Goal: Transaction & Acquisition: Subscribe to service/newsletter

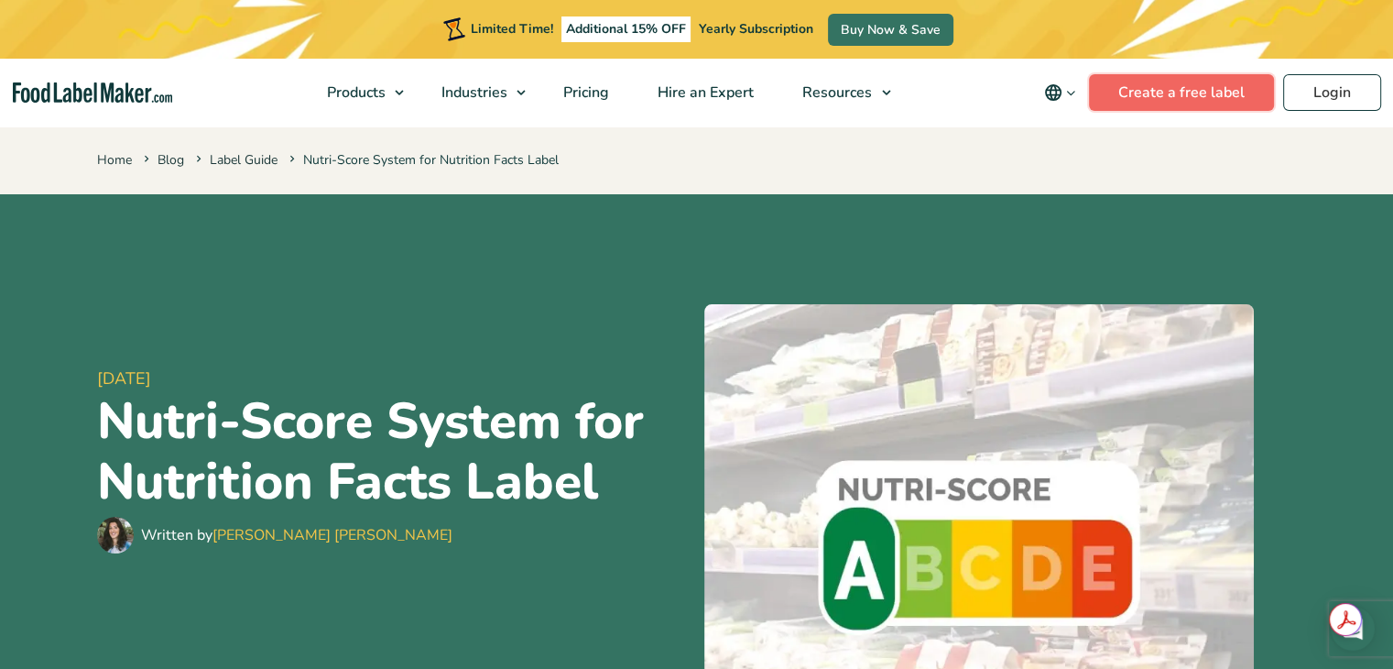
click at [1132, 100] on link "Create a free label" at bounding box center [1181, 92] width 185 height 37
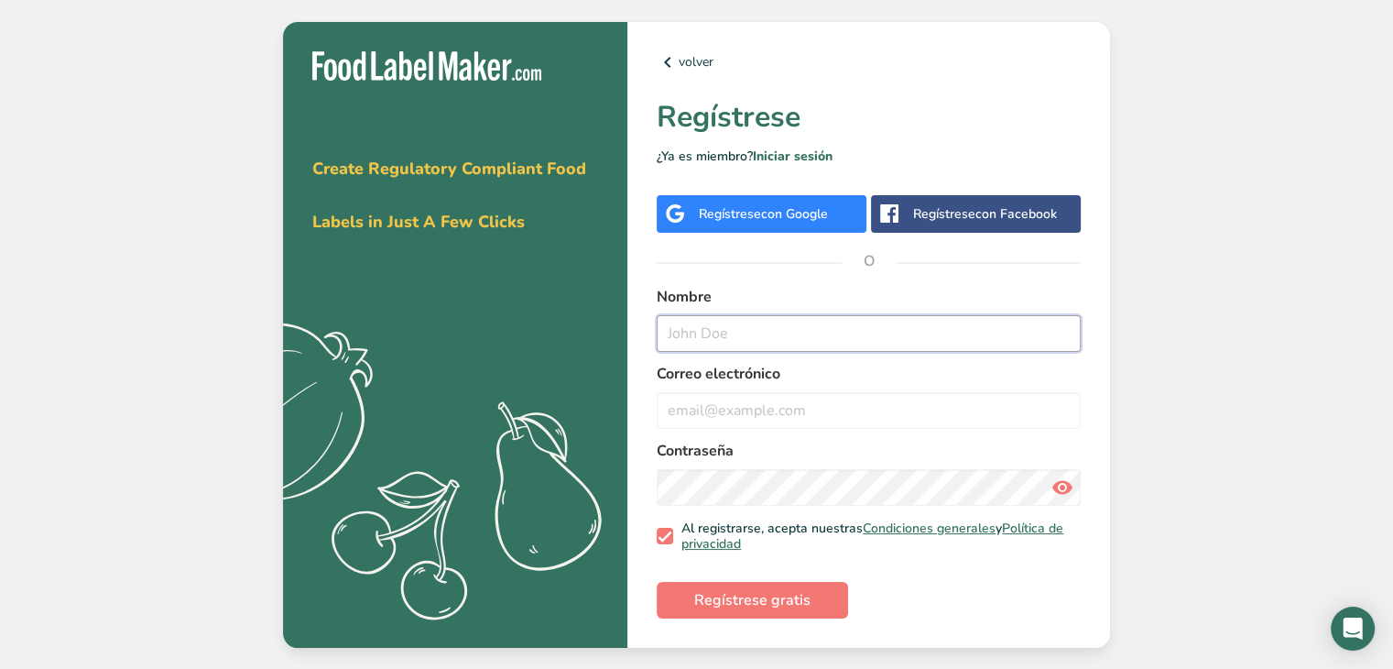
click at [739, 333] on input "text" at bounding box center [869, 333] width 424 height 37
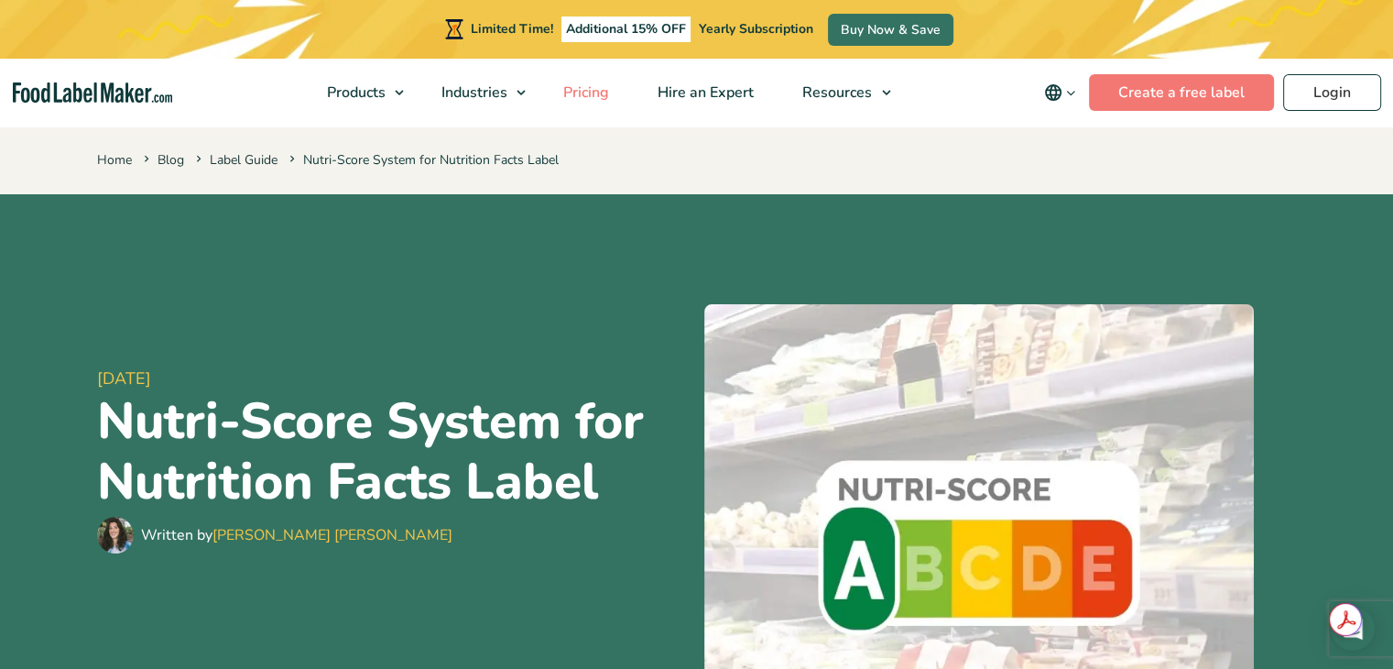
click at [586, 103] on link "Pricing" at bounding box center [585, 93] width 90 height 68
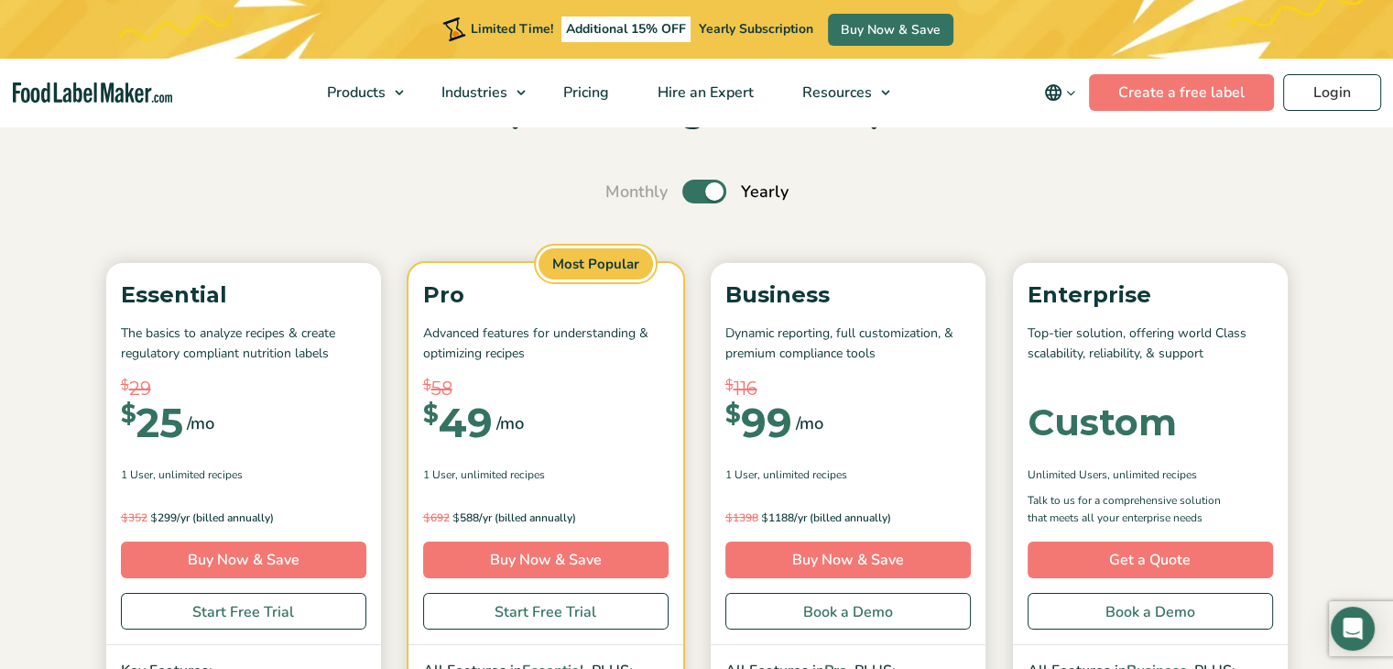
scroll to position [122, 0]
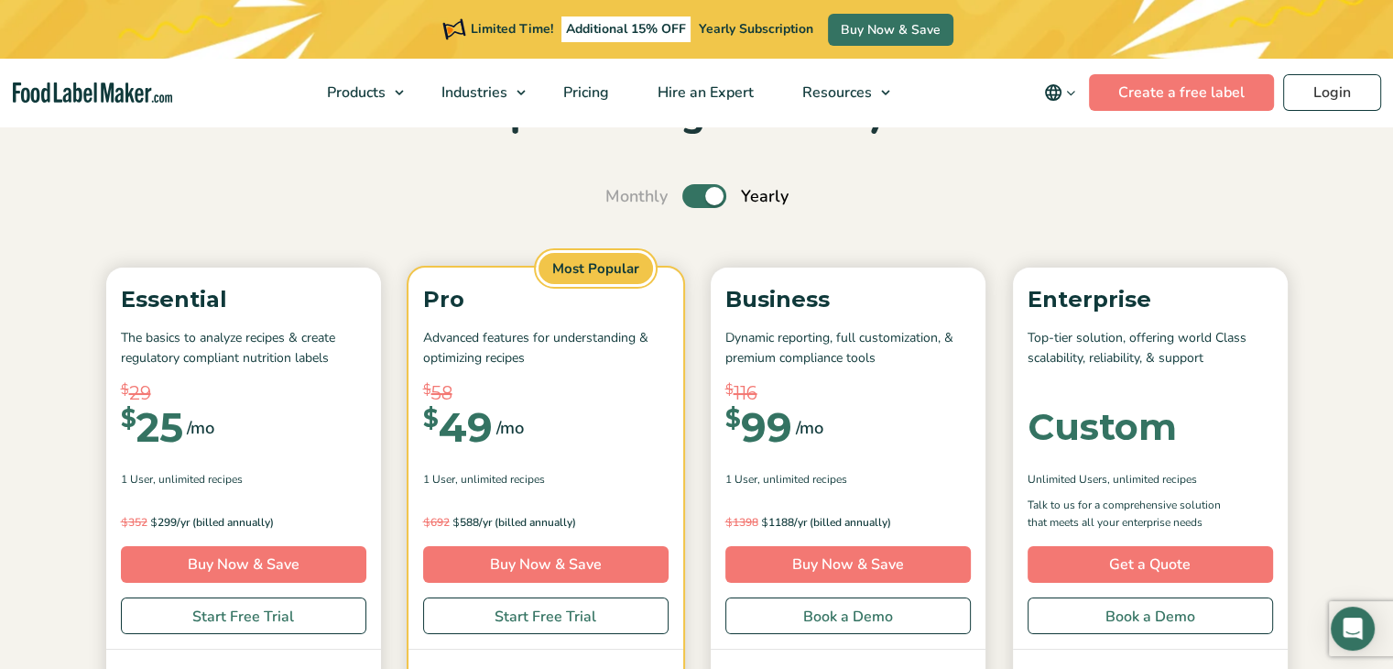
click at [713, 195] on label "Toggle" at bounding box center [705, 196] width 44 height 24
click at [621, 195] on input "Toggle" at bounding box center [615, 197] width 12 height 12
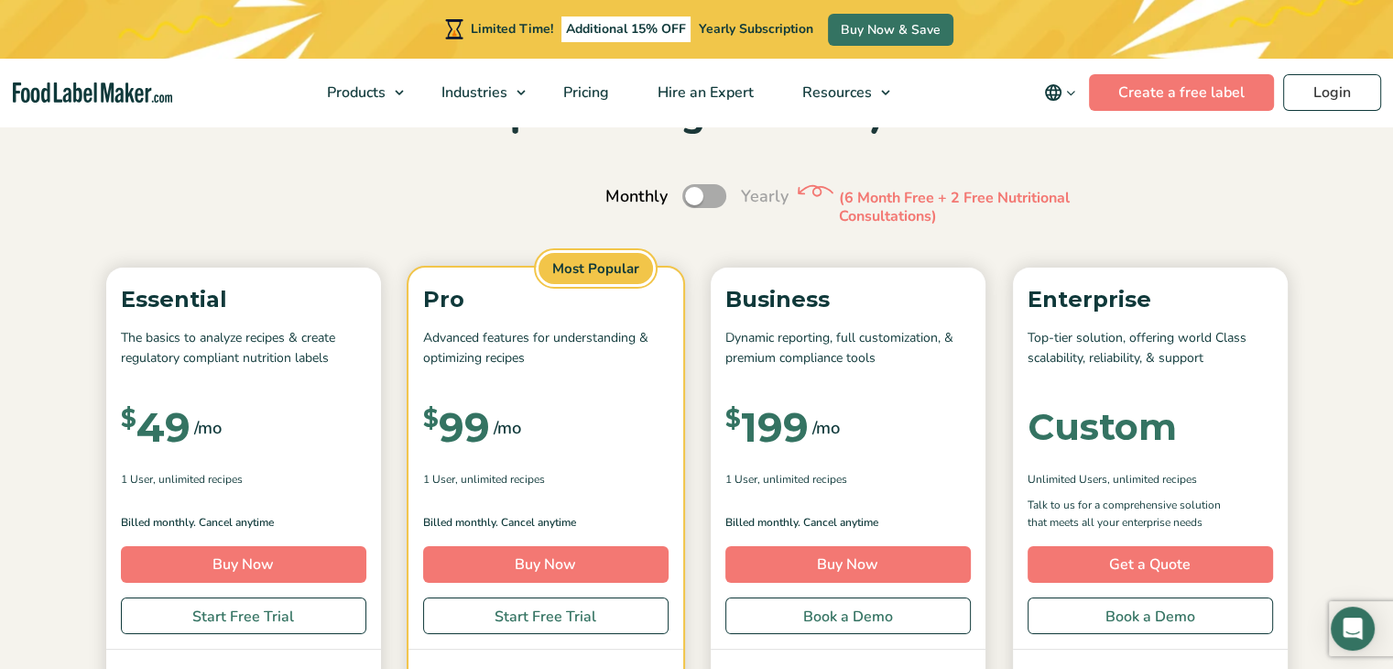
click at [685, 192] on label "Toggle" at bounding box center [705, 196] width 44 height 24
click at [621, 192] on input "Toggle" at bounding box center [615, 197] width 12 height 12
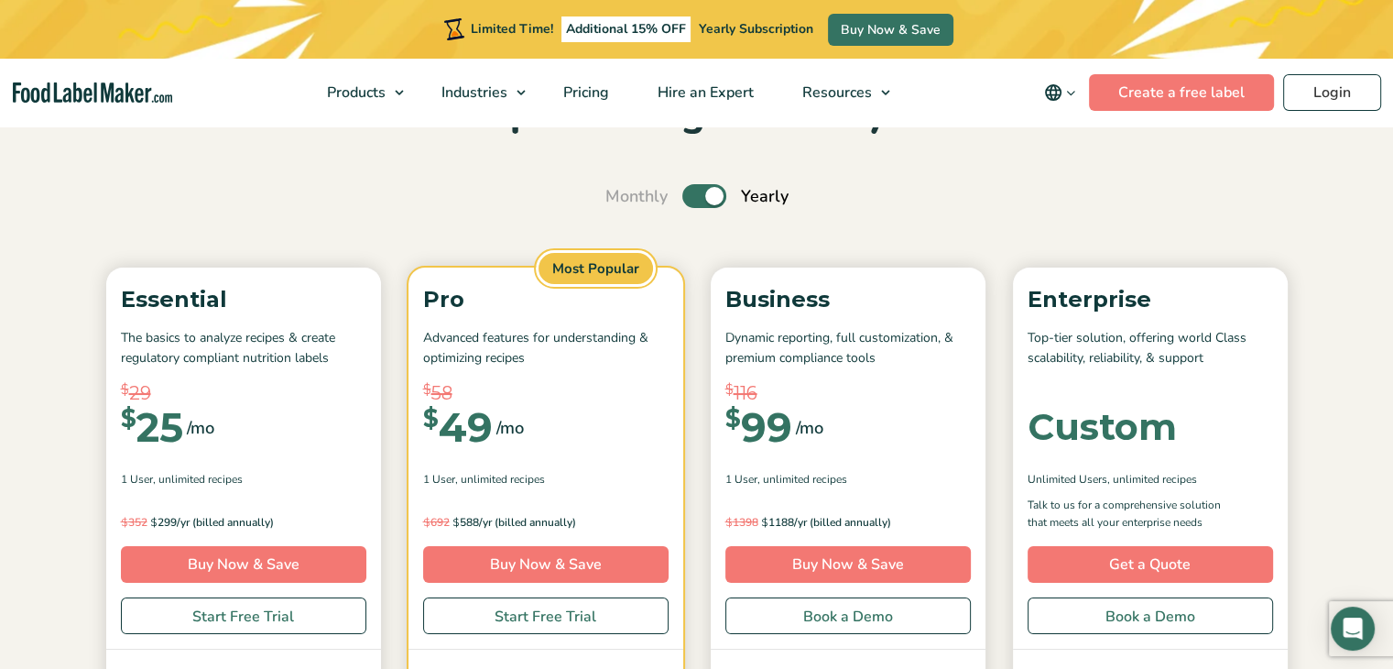
click at [685, 192] on label "Toggle" at bounding box center [705, 196] width 44 height 24
click at [621, 192] on input "Toggle" at bounding box center [615, 197] width 12 height 12
checkbox input "false"
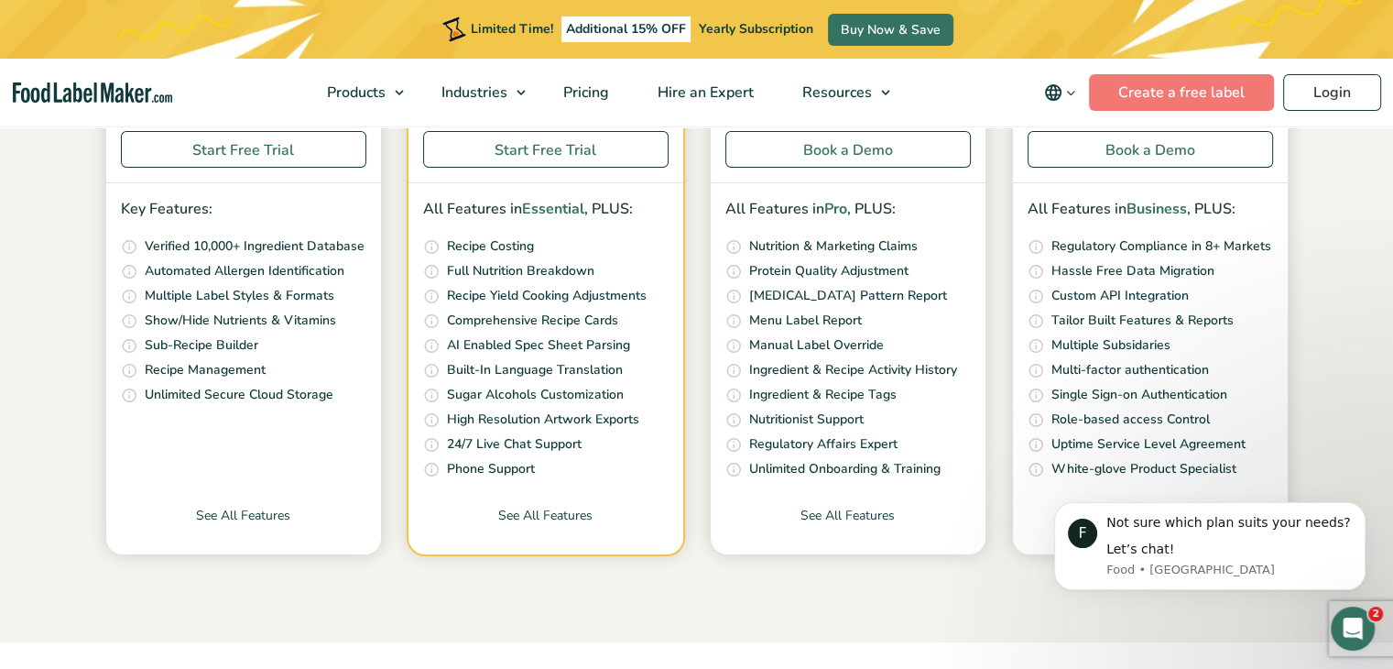
scroll to position [610, 0]
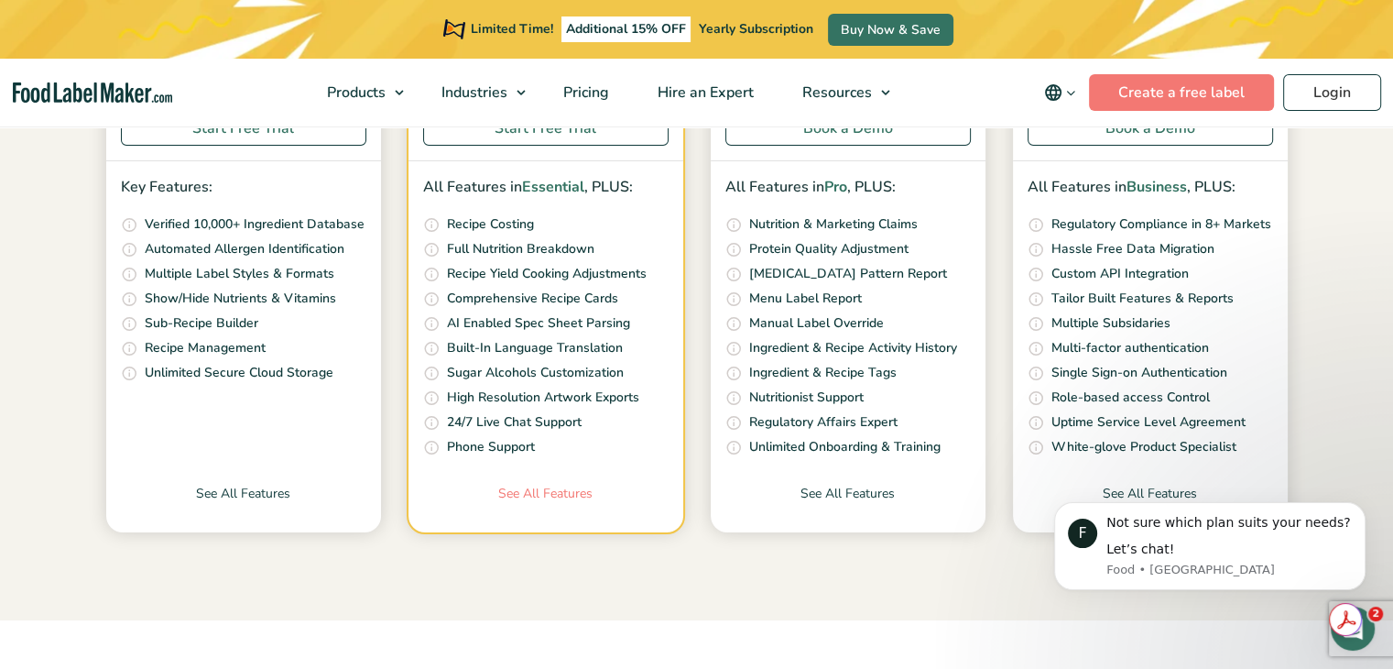
click at [542, 484] on link "See All Features" at bounding box center [546, 508] width 275 height 49
